Goal: Transaction & Acquisition: Purchase product/service

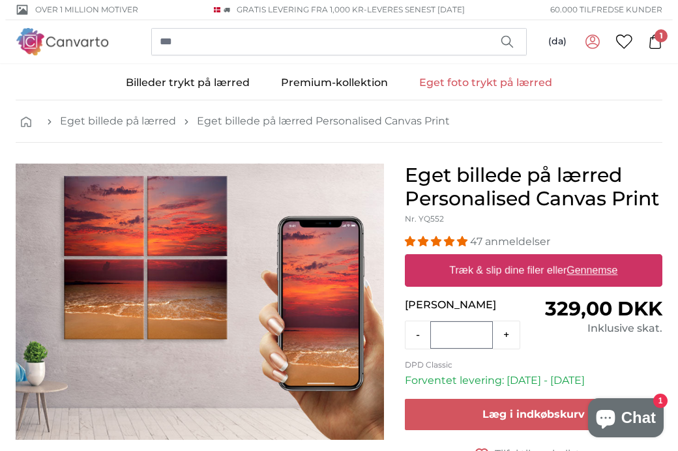
click at [499, 274] on label "Træk & slip dine filer eller Gennemse" at bounding box center [534, 271] width 179 height 26
click at [499, 258] on input "Træk & slip dine filer eller Gennemse" at bounding box center [534, 256] width 258 height 4
click at [502, 270] on label "Træk & slip dine filer eller Gennemse" at bounding box center [534, 271] width 179 height 26
click at [502, 258] on input "Træk & slip dine filer eller Gennemse" at bounding box center [534, 256] width 258 height 4
type input "**********"
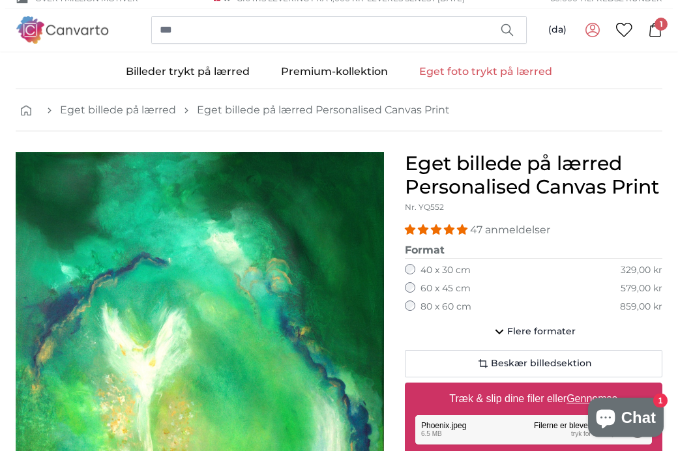
scroll to position [12, 0]
click at [429, 286] on label "60 x 45 cm" at bounding box center [446, 288] width 50 height 13
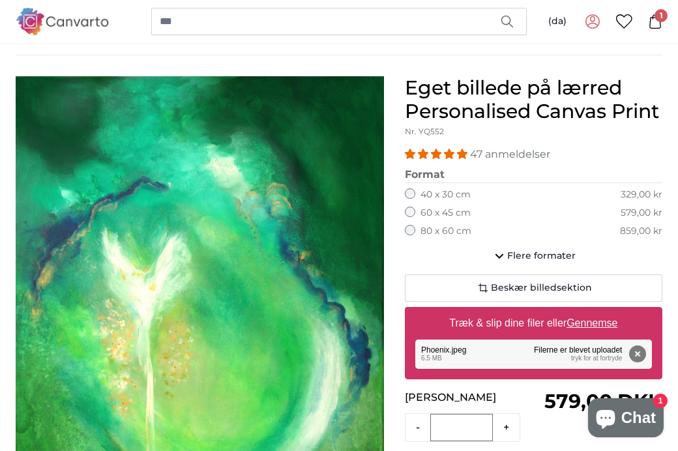
scroll to position [89, 0]
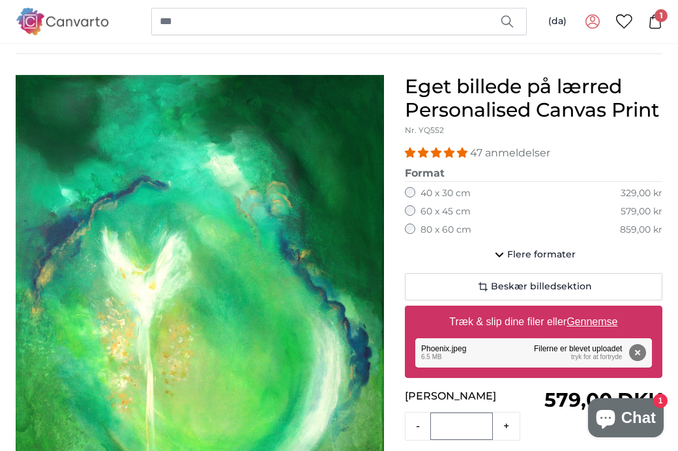
click at [432, 191] on label "40 x 30 cm" at bounding box center [446, 193] width 50 height 13
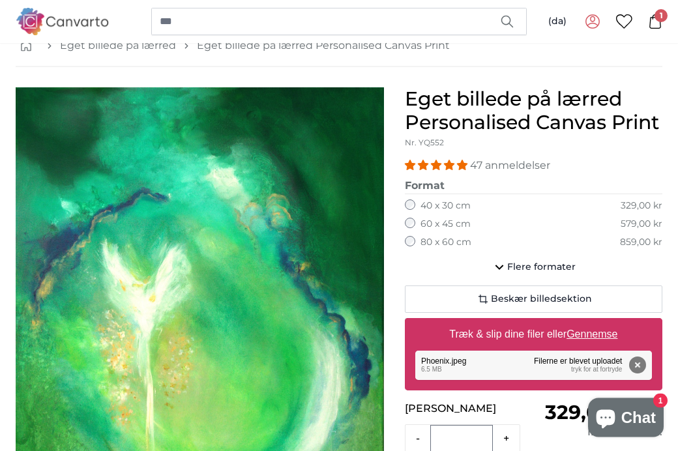
scroll to position [72, 0]
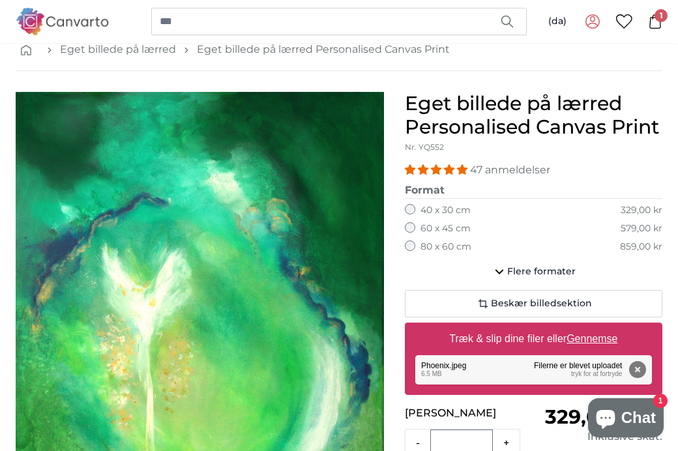
click at [506, 267] on icon "button" at bounding box center [500, 272] width 16 height 16
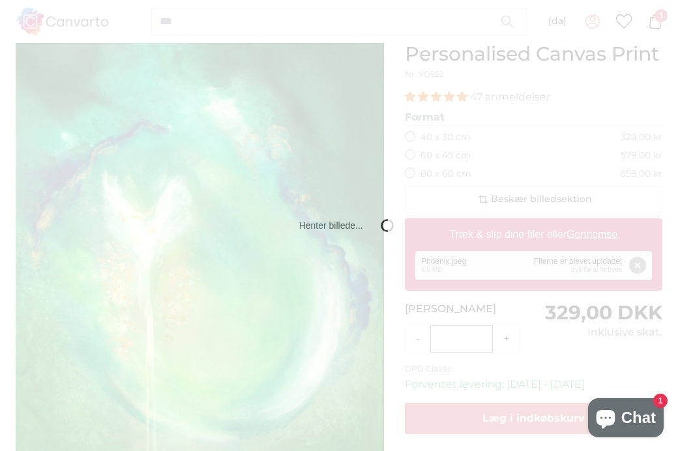
scroll to position [0, 0]
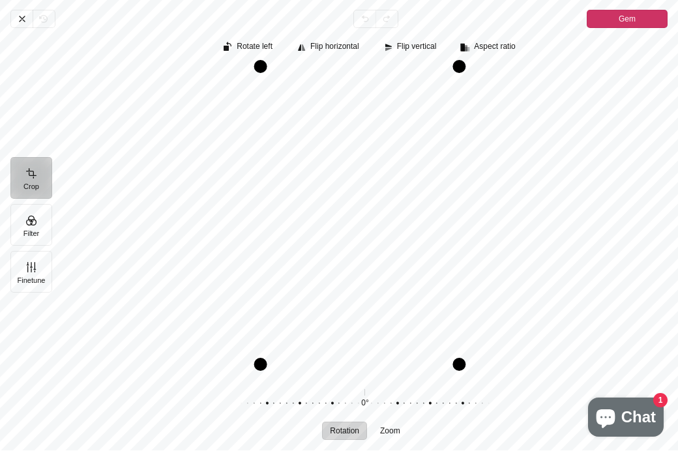
click at [20, 20] on icon "Pintura" at bounding box center [22, 19] width 10 height 10
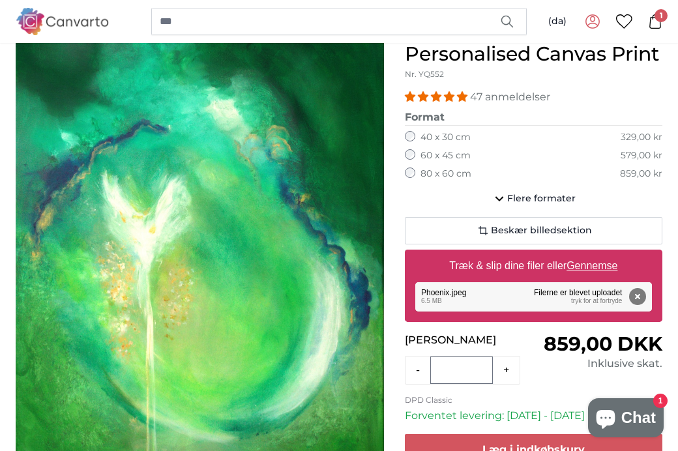
click at [513, 446] on span "Læg i indkøbskurv" at bounding box center [534, 450] width 102 height 12
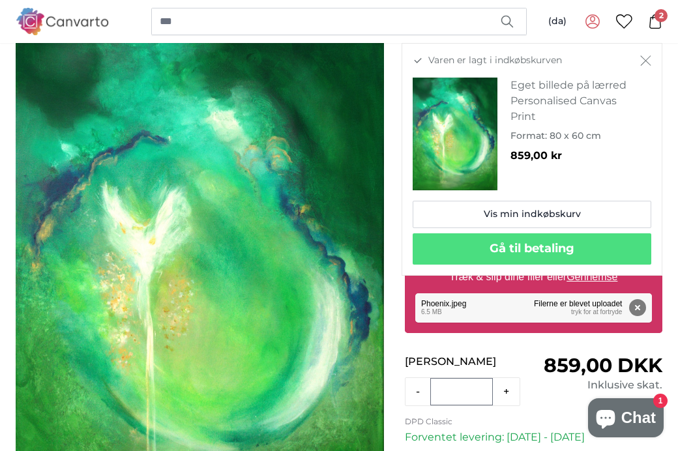
scroll to position [133, 0]
click at [667, 20] on span "2" at bounding box center [661, 15] width 13 height 13
